Goal: Answer question/provide support

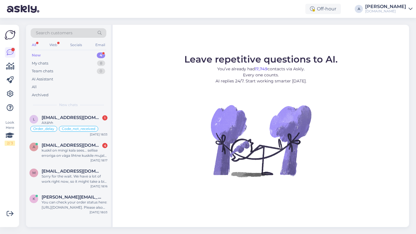
click at [94, 53] on div "New 4" at bounding box center [69, 55] width 76 height 8
click at [76, 202] on div "You can check your order status here: https://punktid.com/orderstatus. Please a…" at bounding box center [75, 205] width 66 height 10
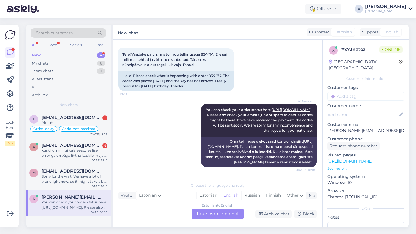
scroll to position [28, 0]
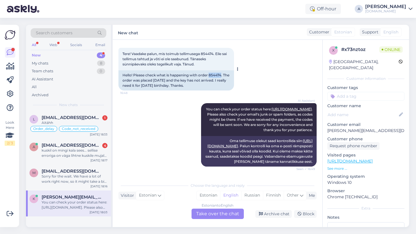
drag, startPoint x: 223, startPoint y: 75, endPoint x: 211, endPoint y: 75, distance: 11.8
click at [210, 76] on div "Hello! Please check what is happening with order 854474. The order was placed y…" at bounding box center [175, 80] width 115 height 20
copy div "854474"
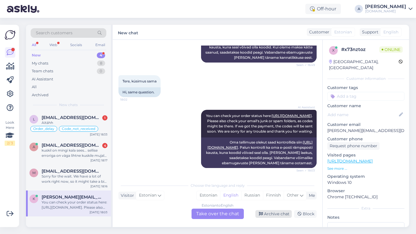
click at [276, 215] on div "Archive chat" at bounding box center [273, 214] width 36 height 8
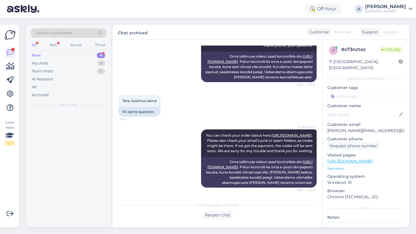
scroll to position [128, 0]
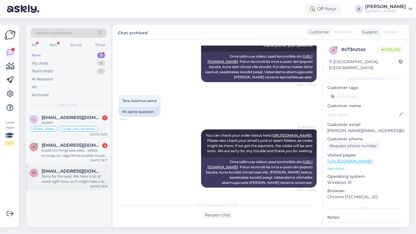
click at [64, 185] on div "m muravant@inbox.ru Sorry for the wait. We have a lot of work right now, so it …" at bounding box center [68, 178] width 85 height 26
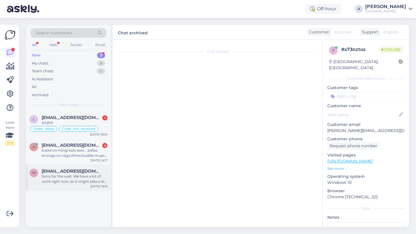
click at [64, 179] on div "Sorry for the wait. We have a lot of work right now, so it might take a bit lon…" at bounding box center [75, 179] width 66 height 10
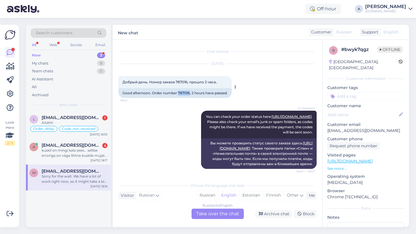
drag, startPoint x: 190, startPoint y: 92, endPoint x: 178, endPoint y: 92, distance: 11.5
click at [178, 92] on div "Good afternoon. Order number 787016, 2 hours have passed." at bounding box center [174, 93] width 113 height 10
copy div "787016"
click at [282, 214] on div "Archive chat" at bounding box center [273, 214] width 36 height 8
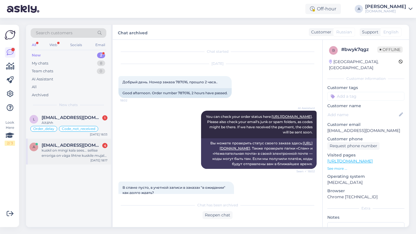
click at [65, 161] on div "a aruandr3as@gmail.com 4 kuskil on mingi kala sees... sellise erroriga on väga …" at bounding box center [68, 152] width 85 height 26
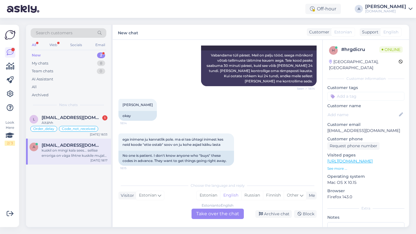
scroll to position [335, 0]
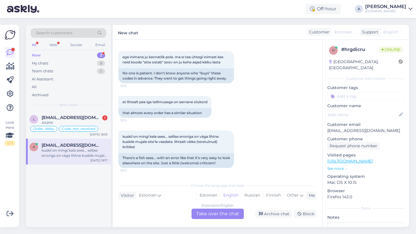
click at [212, 216] on div "Estonian to English Take over the chat" at bounding box center [217, 214] width 52 height 10
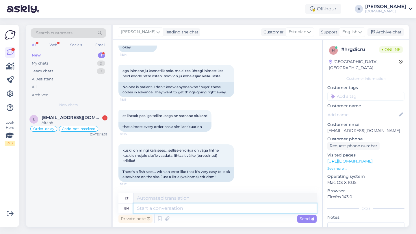
click at [176, 210] on textarea at bounding box center [224, 209] width 183 height 10
type textarea "Hey the"
type textarea "Hei"
type textarea "Hey there!"
type textarea "Tere!"
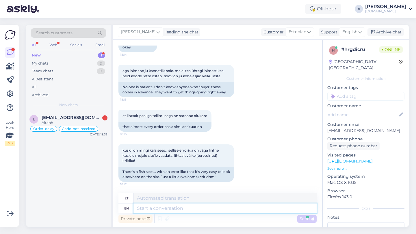
scroll to position [356, 0]
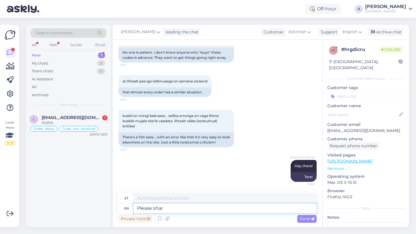
type textarea "Please share"
type textarea "Palun"
type textarea "Please share with"
type textarea "Palun jaga"
type textarea "Please share with me y"
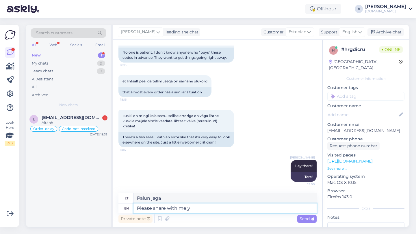
type textarea "Palun jagage"
type textarea "Please share with me your"
type textarea "Palun jaga minuga"
type textarea "Please share with me your order num"
type textarea "Palun jaga minuga oma"
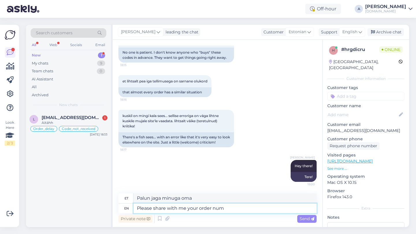
type textarea "Please share with me your order numb"
type textarea "Palun jaga minuga oma tellimust"
type textarea "Please share with me your order number."
type textarea "Palun jaga minuga oma tellimuse numbrit."
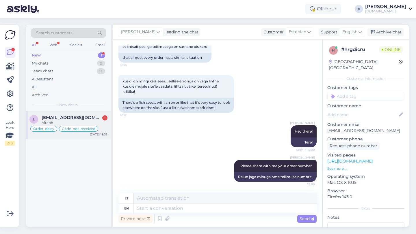
click at [59, 116] on span "liiaturba1@gmail.com" at bounding box center [72, 117] width 60 height 5
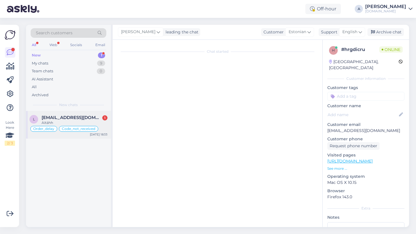
click at [60, 116] on span "liiaturba1@gmail.com" at bounding box center [72, 117] width 60 height 5
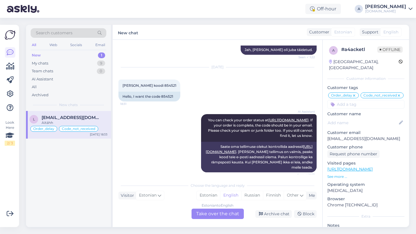
scroll to position [4048, 0]
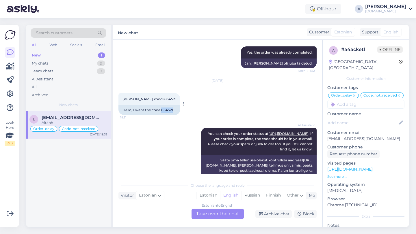
drag, startPoint x: 174, startPoint y: 100, endPoint x: 162, endPoint y: 100, distance: 12.2
click at [162, 105] on div "Hello, I want the code 854521" at bounding box center [149, 110] width 62 height 10
copy div "854521"
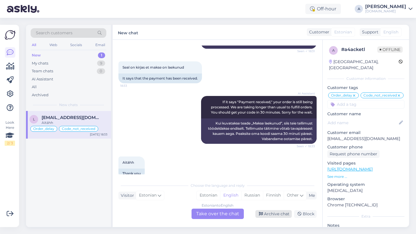
click at [280, 215] on div "Archive chat" at bounding box center [273, 214] width 36 height 8
